Goal: Task Accomplishment & Management: Use online tool/utility

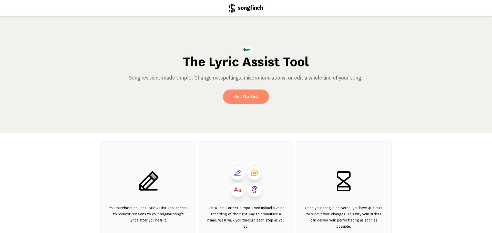
click at [245, 96] on link "Get Started" at bounding box center [246, 97] width 46 height 14
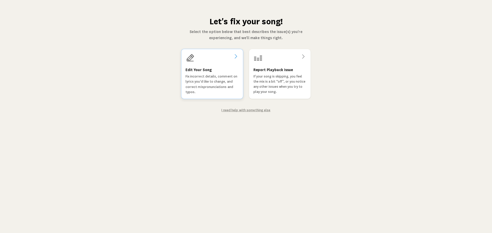
click at [219, 78] on p "Fix incorrect details, comment on lyrics you'd like to change, and correct misp…" at bounding box center [212, 84] width 53 height 21
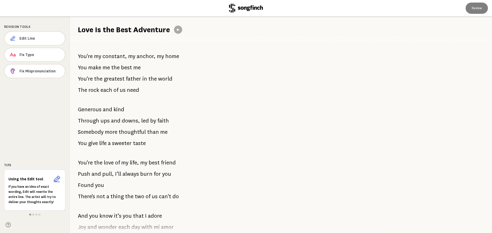
click at [130, 120] on span "downs," at bounding box center [131, 121] width 18 height 10
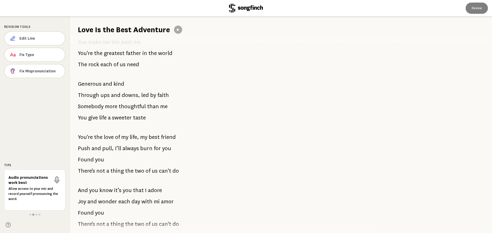
scroll to position [77, 0]
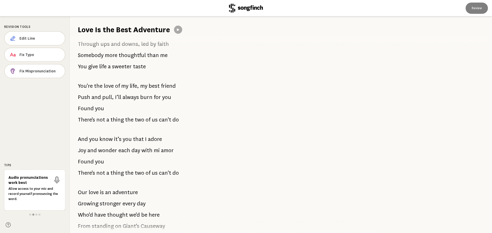
click at [111, 150] on span "wonder" at bounding box center [107, 151] width 19 height 10
click at [24, 40] on span "Edit Line" at bounding box center [40, 38] width 40 height 5
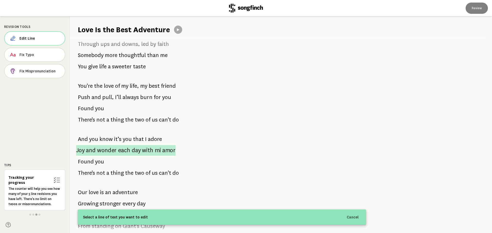
click at [128, 151] on span "each" at bounding box center [124, 150] width 12 height 11
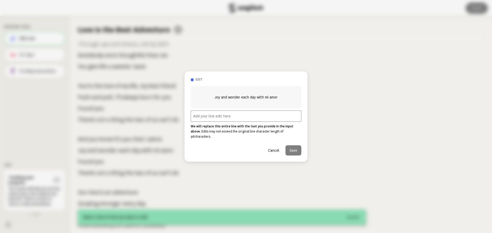
click at [212, 118] on input "text" at bounding box center [246, 116] width 111 height 11
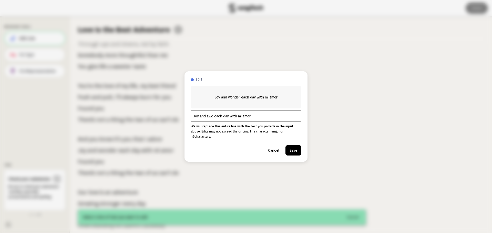
type input "Joy and awe each day with mi amor"
click at [294, 149] on button "Save" at bounding box center [293, 151] width 16 height 10
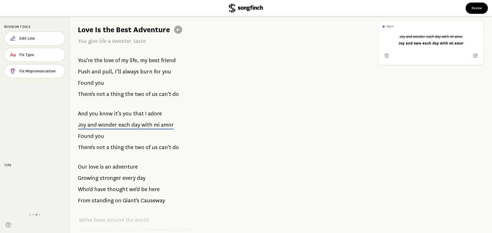
scroll to position [0, 0]
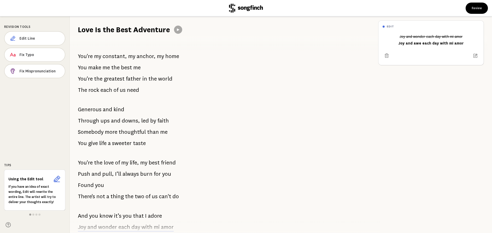
click at [87, 133] on span "Somebody" at bounding box center [91, 132] width 26 height 10
click at [108, 56] on span "constant," at bounding box center [115, 56] width 24 height 10
click at [25, 37] on span "Edit Line" at bounding box center [39, 38] width 41 height 5
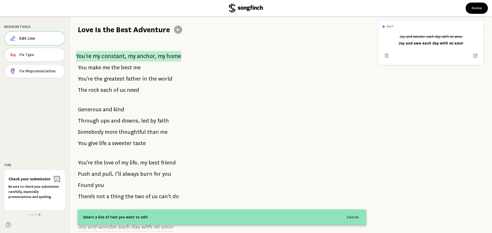
click at [124, 57] on span "constant," at bounding box center [113, 56] width 25 height 11
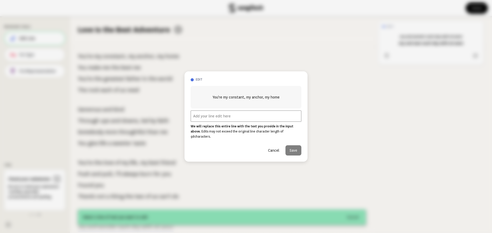
click at [210, 116] on input "text" at bounding box center [246, 116] width 111 height 11
type input "You're my constant and my anchor"
click at [294, 151] on button "Save" at bounding box center [293, 151] width 16 height 10
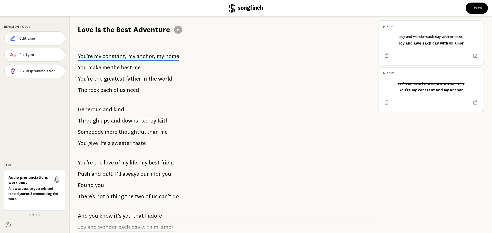
click at [103, 130] on span "Somebody" at bounding box center [91, 132] width 26 height 10
click at [20, 39] on span "Edit Line" at bounding box center [39, 38] width 41 height 5
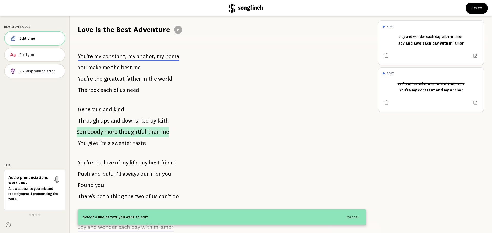
click at [103, 133] on p "Somebody more thoughtful than me" at bounding box center [123, 132] width 92 height 11
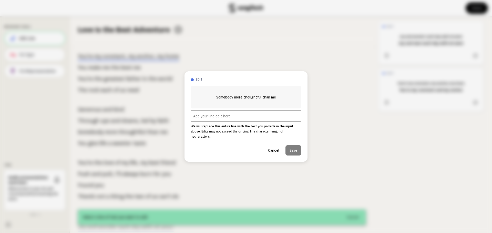
click at [216, 117] on input "text" at bounding box center [246, 116] width 111 height 11
type input "Writing a beautiful story"
click at [295, 147] on button "Save" at bounding box center [293, 151] width 16 height 10
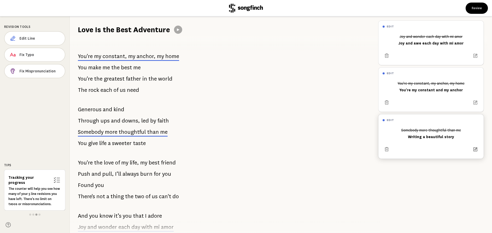
click at [474, 148] on icon at bounding box center [476, 150] width 4 height 4
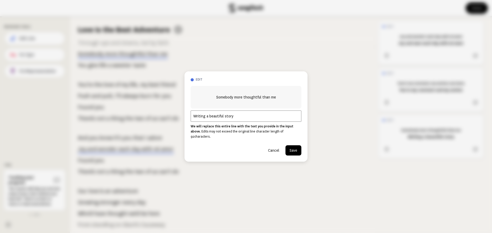
scroll to position [79, 0]
drag, startPoint x: 223, startPoint y: 118, endPoint x: 212, endPoint y: 117, distance: 11.6
click at [212, 117] on input "Writing a beautiful story" at bounding box center [246, 116] width 111 height 11
type input "Writing a lovely story"
click at [295, 148] on button "Save" at bounding box center [293, 151] width 16 height 10
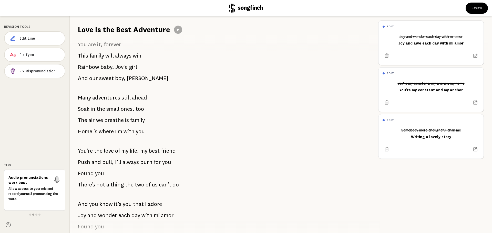
scroll to position [478, 0]
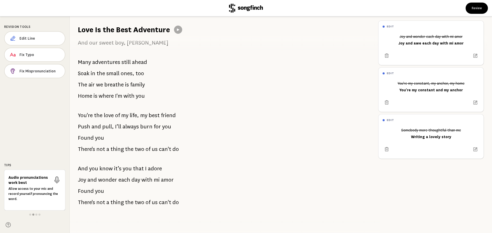
click at [120, 177] on span "each" at bounding box center [124, 180] width 12 height 10
click at [130, 176] on p "Joy and wonder each day with mi amor" at bounding box center [126, 180] width 96 height 10
click at [30, 38] on span "Edit Line" at bounding box center [39, 38] width 41 height 5
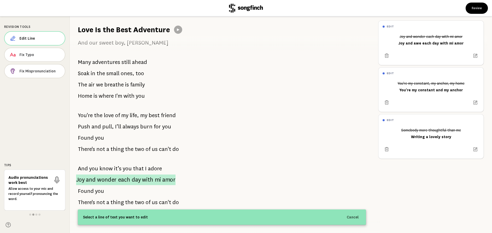
click at [106, 178] on span "wonder" at bounding box center [107, 180] width 20 height 11
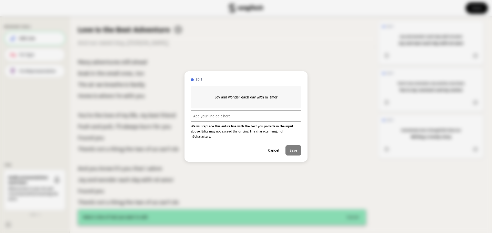
click at [199, 116] on input "text" at bounding box center [246, 116] width 111 height 11
type input "Joy and awe each day with mi amor"
click at [298, 150] on button "Save" at bounding box center [293, 151] width 16 height 10
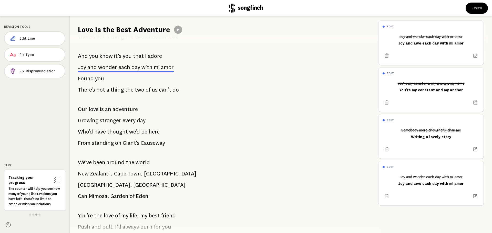
scroll to position [179, 0]
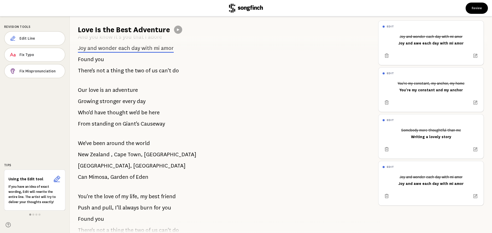
click at [105, 145] on span "been" at bounding box center [99, 143] width 12 height 10
click at [38, 37] on span "Edit Line" at bounding box center [40, 38] width 41 height 5
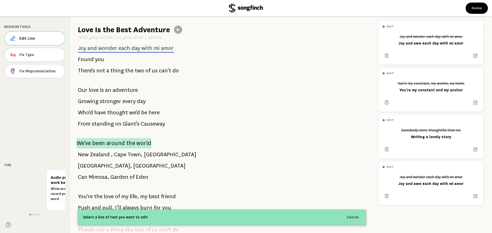
click at [108, 144] on span "around" at bounding box center [115, 143] width 19 height 11
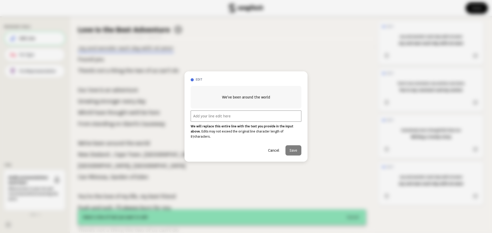
click at [206, 121] on input "text" at bounding box center [246, 116] width 111 height 11
type input "'Cross the US and the world"
click at [292, 150] on button "Save" at bounding box center [293, 151] width 16 height 10
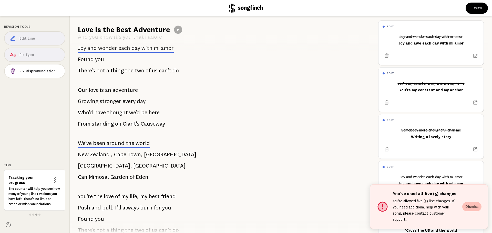
click at [468, 212] on button "Dismiss" at bounding box center [471, 206] width 19 height 9
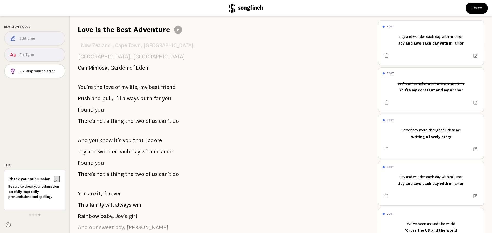
scroll to position [333, 0]
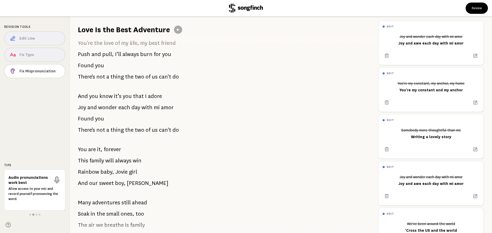
click at [116, 160] on span "always" at bounding box center [123, 161] width 16 height 10
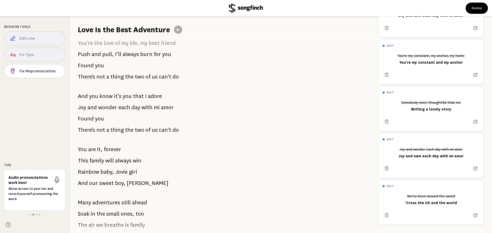
scroll to position [32, 0]
click at [387, 166] on icon at bounding box center [386, 168] width 5 height 5
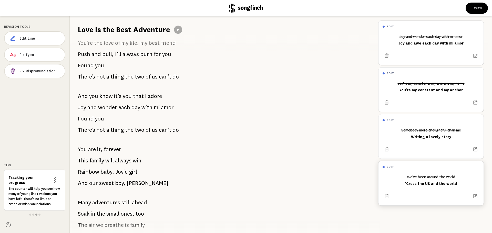
scroll to position [0, 0]
drag, startPoint x: 142, startPoint y: 161, endPoint x: 85, endPoint y: 165, distance: 57.3
click at [85, 165] on div "You're my constant, my anchor, my home You make me the best me You're the great…" at bounding box center [222, 134] width 304 height 199
click at [29, 40] on span "Edit Line" at bounding box center [39, 38] width 41 height 5
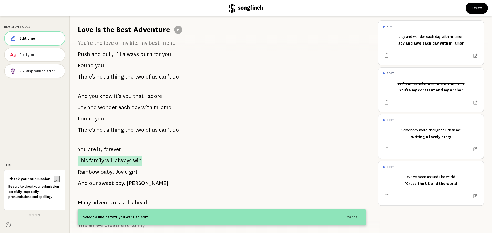
click at [83, 161] on span "This" at bounding box center [83, 161] width 10 height 10
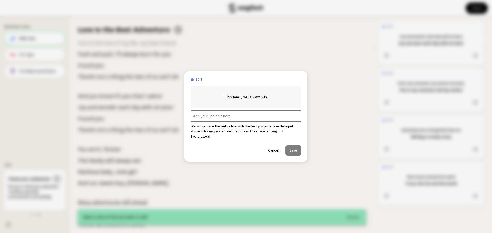
click at [198, 119] on input "text" at bounding box center [246, 116] width 111 height 11
type input "Our family makes my world spin"
click at [295, 150] on button "Save" at bounding box center [293, 151] width 16 height 10
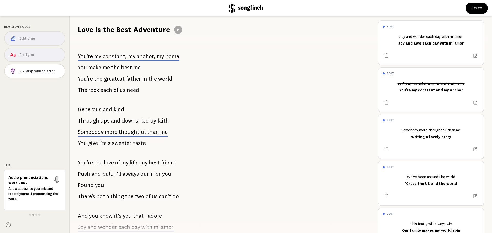
scroll to position [26, 0]
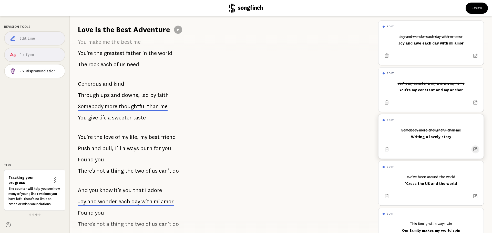
click at [473, 150] on icon at bounding box center [475, 149] width 5 height 5
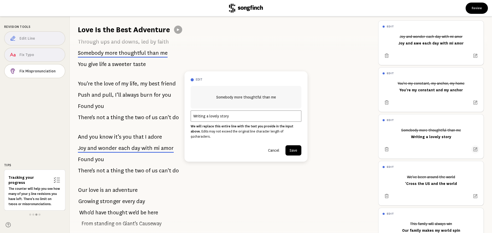
scroll to position [79, 0]
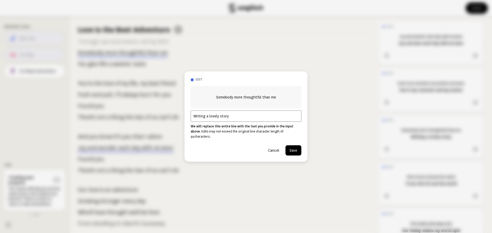
drag, startPoint x: 218, startPoint y: 119, endPoint x: 209, endPoint y: 119, distance: 9.2
click at [209, 119] on input "Writing a lovely story" at bounding box center [246, 116] width 111 height 11
type input "Writing a brilliant story"
click at [295, 148] on button "Save" at bounding box center [293, 151] width 16 height 10
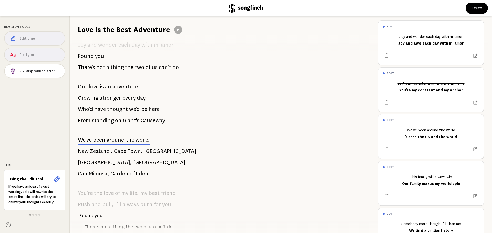
scroll to position [208, 0]
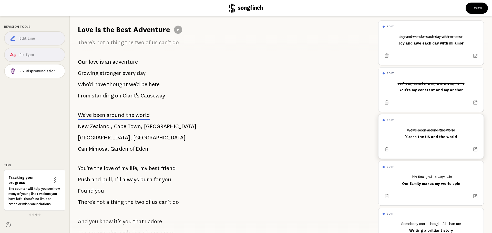
click at [388, 149] on icon at bounding box center [386, 149] width 5 height 5
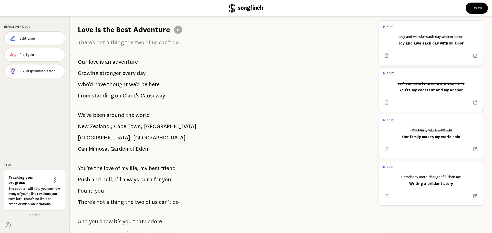
click at [116, 115] on span "around" at bounding box center [116, 115] width 18 height 10
click at [27, 37] on span "Edit Line" at bounding box center [39, 38] width 41 height 5
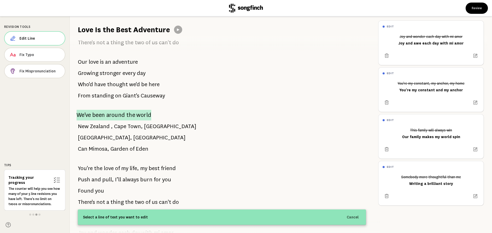
click at [126, 115] on p "We've been around the world" at bounding box center [114, 115] width 75 height 11
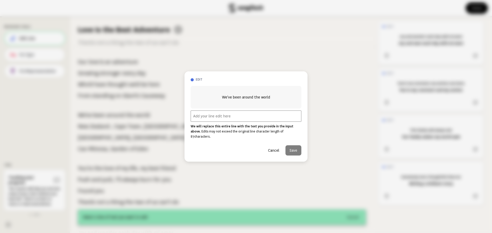
click at [248, 117] on input "text" at bounding box center [246, 116] width 111 height 11
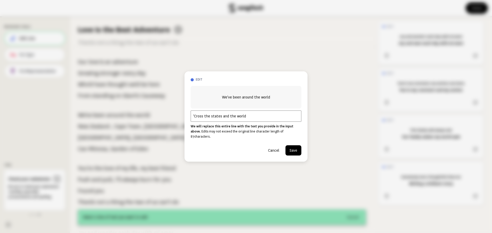
type input "'Cross the states and the world"
click at [295, 148] on button "Save" at bounding box center [293, 151] width 16 height 10
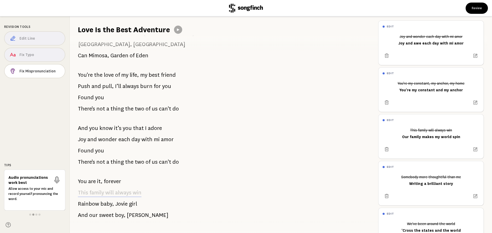
scroll to position [298, 0]
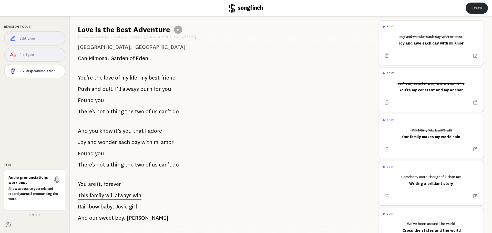
click at [481, 7] on button "Review" at bounding box center [477, 8] width 22 height 11
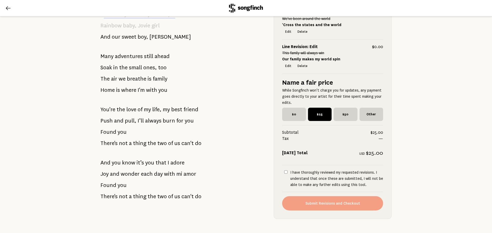
scroll to position [549, 0]
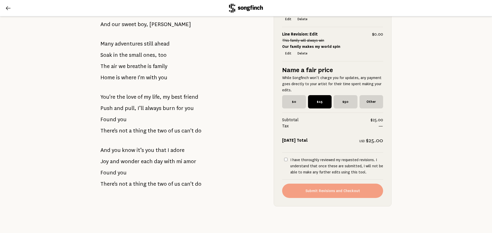
click at [285, 158] on input "I have thoroughly reviewed my requested revisions. I understand that once these…" at bounding box center [285, 159] width 3 height 3
checkbox input "true"
click at [316, 185] on button "Submit Revisions and Checkout" at bounding box center [332, 191] width 101 height 14
